Goal: Information Seeking & Learning: Learn about a topic

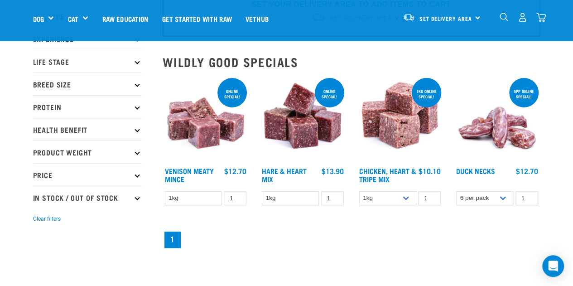
scroll to position [45, 0]
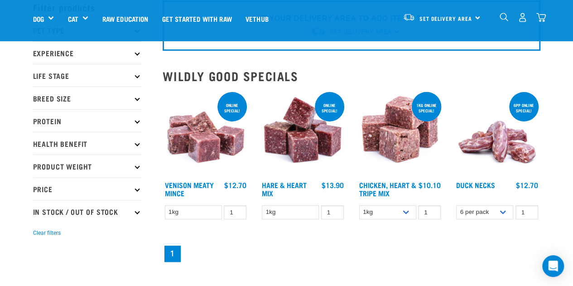
click at [319, 152] on img at bounding box center [303, 133] width 87 height 87
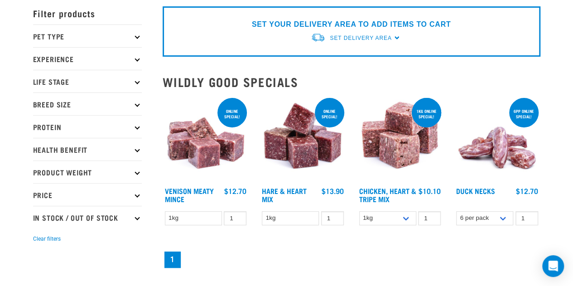
click at [430, 145] on img at bounding box center [400, 139] width 87 height 87
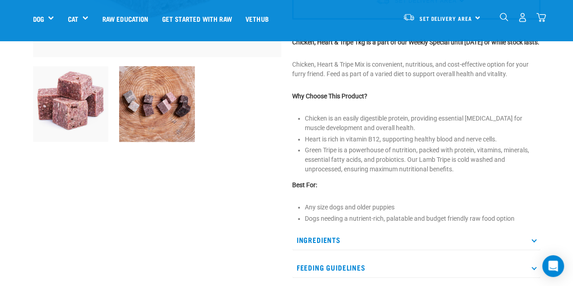
scroll to position [272, 0]
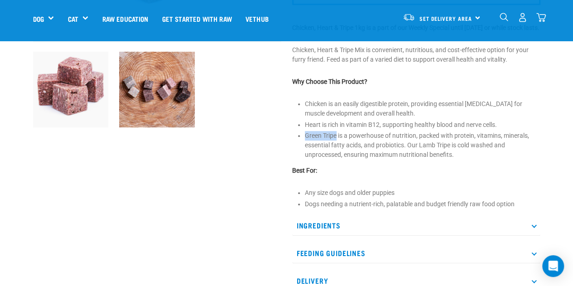
drag, startPoint x: 303, startPoint y: 147, endPoint x: 337, endPoint y: 147, distance: 33.5
click at [337, 147] on div "Chicken, Heart & Tripe Mix 1kg" at bounding box center [416, 42] width 259 height 521
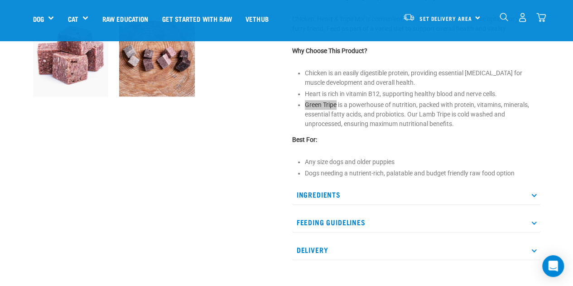
scroll to position [317, 0]
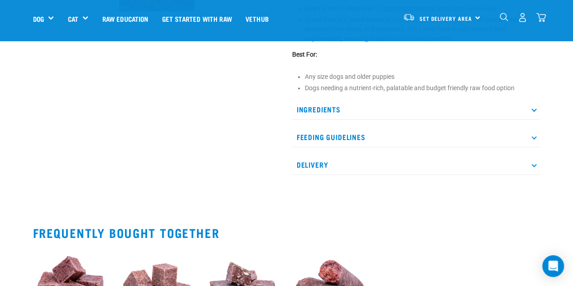
scroll to position [408, 0]
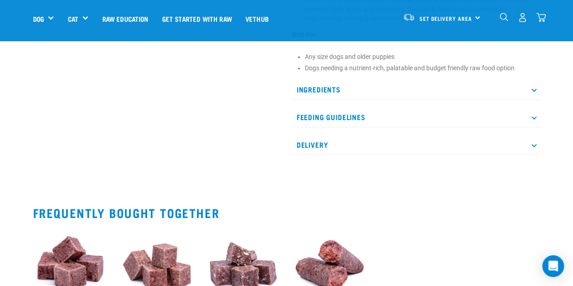
click at [485, 96] on p "Ingredients" at bounding box center [416, 89] width 248 height 20
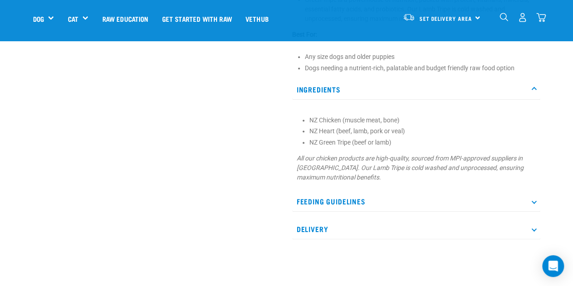
scroll to position [453, 0]
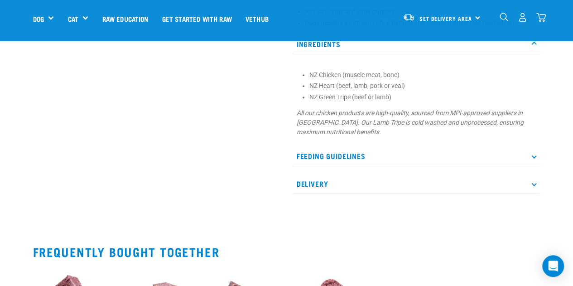
click at [399, 91] on li "NZ Heart (beef, lamb, pork or veal)" at bounding box center [422, 86] width 226 height 10
click at [437, 122] on em "All our chicken products are high-quality, sourced from MPI-approved suppliers …" at bounding box center [410, 122] width 227 height 26
click at [384, 166] on p "Feeding Guidelines" at bounding box center [416, 156] width 248 height 20
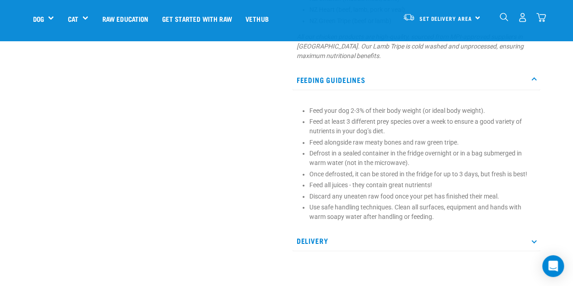
scroll to position [544, 0]
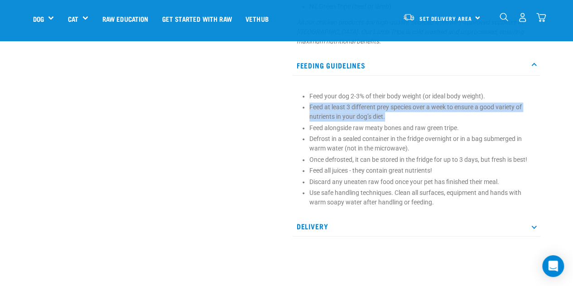
drag, startPoint x: 386, startPoint y: 124, endPoint x: 304, endPoint y: 116, distance: 82.3
click at [309, 116] on li "Feed at least 3 different prey species over a week to ensure a good variety of …" at bounding box center [422, 111] width 226 height 19
click at [516, 121] on p "Feed at least 3 different prey species over a week to ensure a good variety of …" at bounding box center [422, 111] width 226 height 19
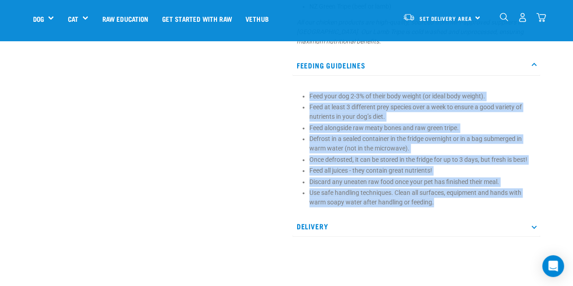
drag, startPoint x: 433, startPoint y: 215, endPoint x: 309, endPoint y: 107, distance: 164.7
click at [309, 107] on ul "Feed your dog 2-3% of their body weight (or ideal body weight). Feed at least 3…" at bounding box center [422, 149] width 226 height 116
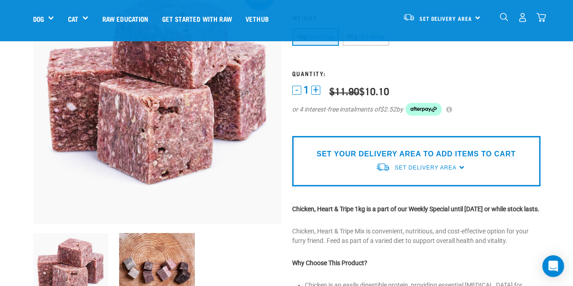
scroll to position [88, 0]
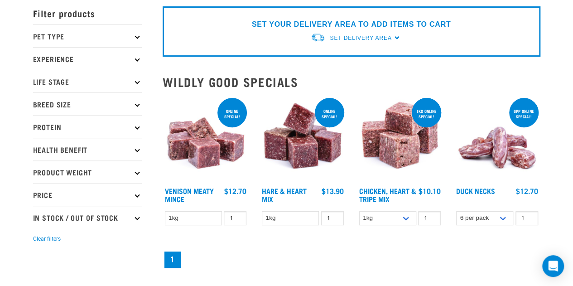
click at [191, 143] on img at bounding box center [206, 139] width 87 height 87
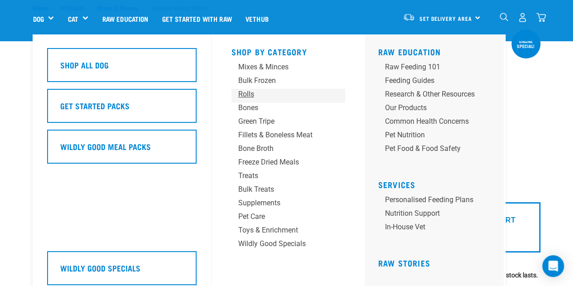
scroll to position [45, 0]
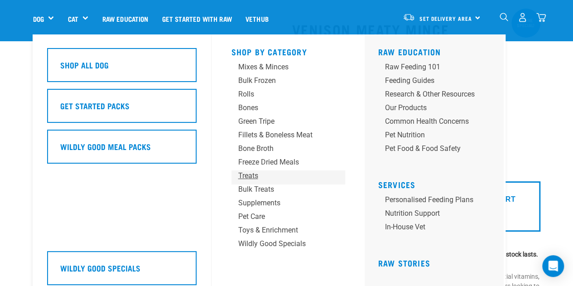
click at [250, 178] on div "Treats" at bounding box center [280, 175] width 85 height 11
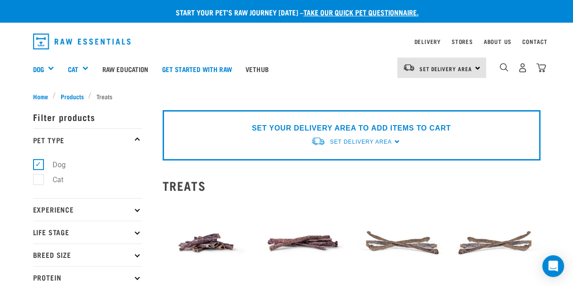
click at [85, 47] on img "dropdown navigation" at bounding box center [82, 42] width 98 height 16
